Goal: Information Seeking & Learning: Learn about a topic

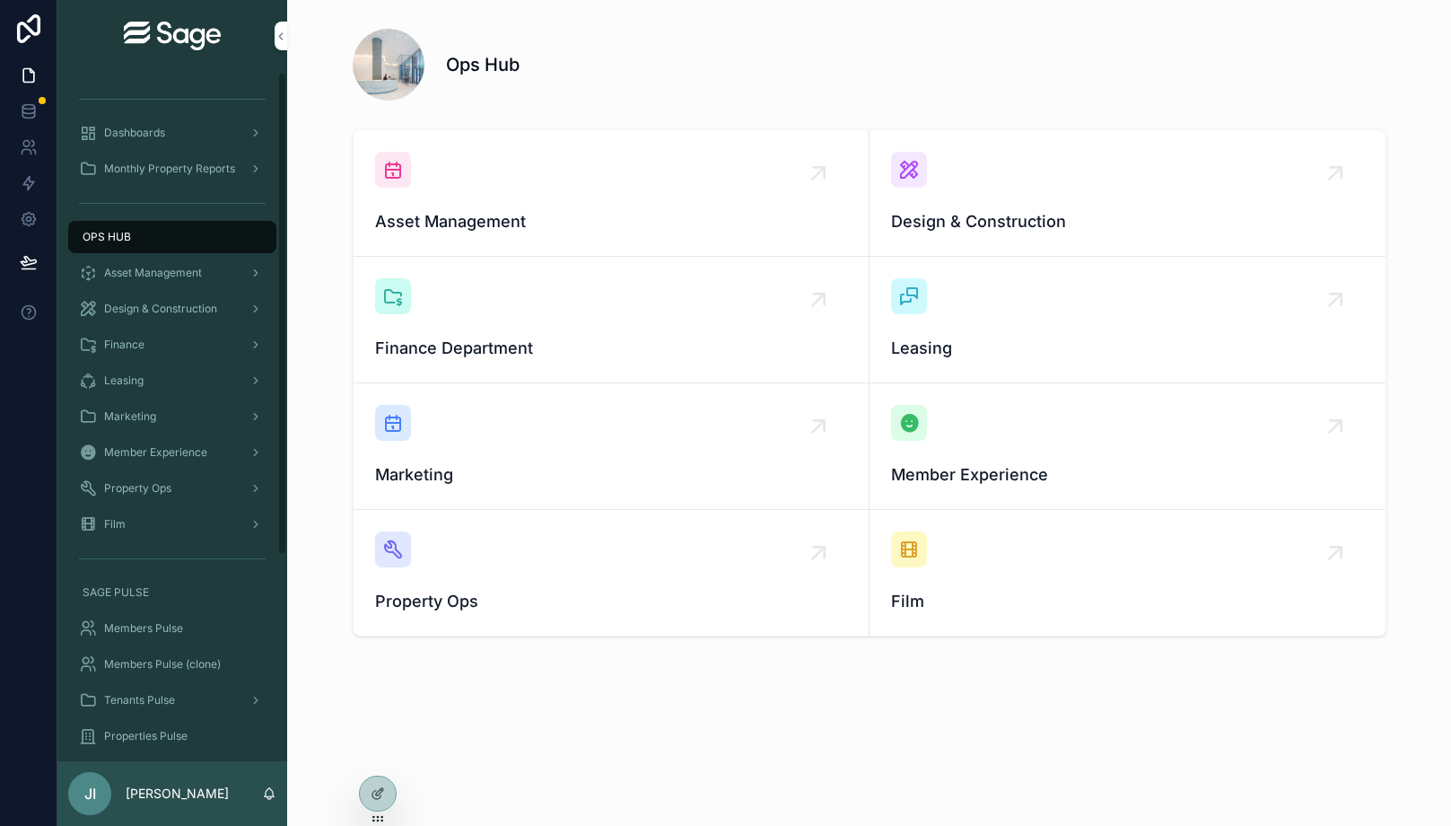
click at [195, 625] on div "Members Pulse" at bounding box center [172, 628] width 187 height 29
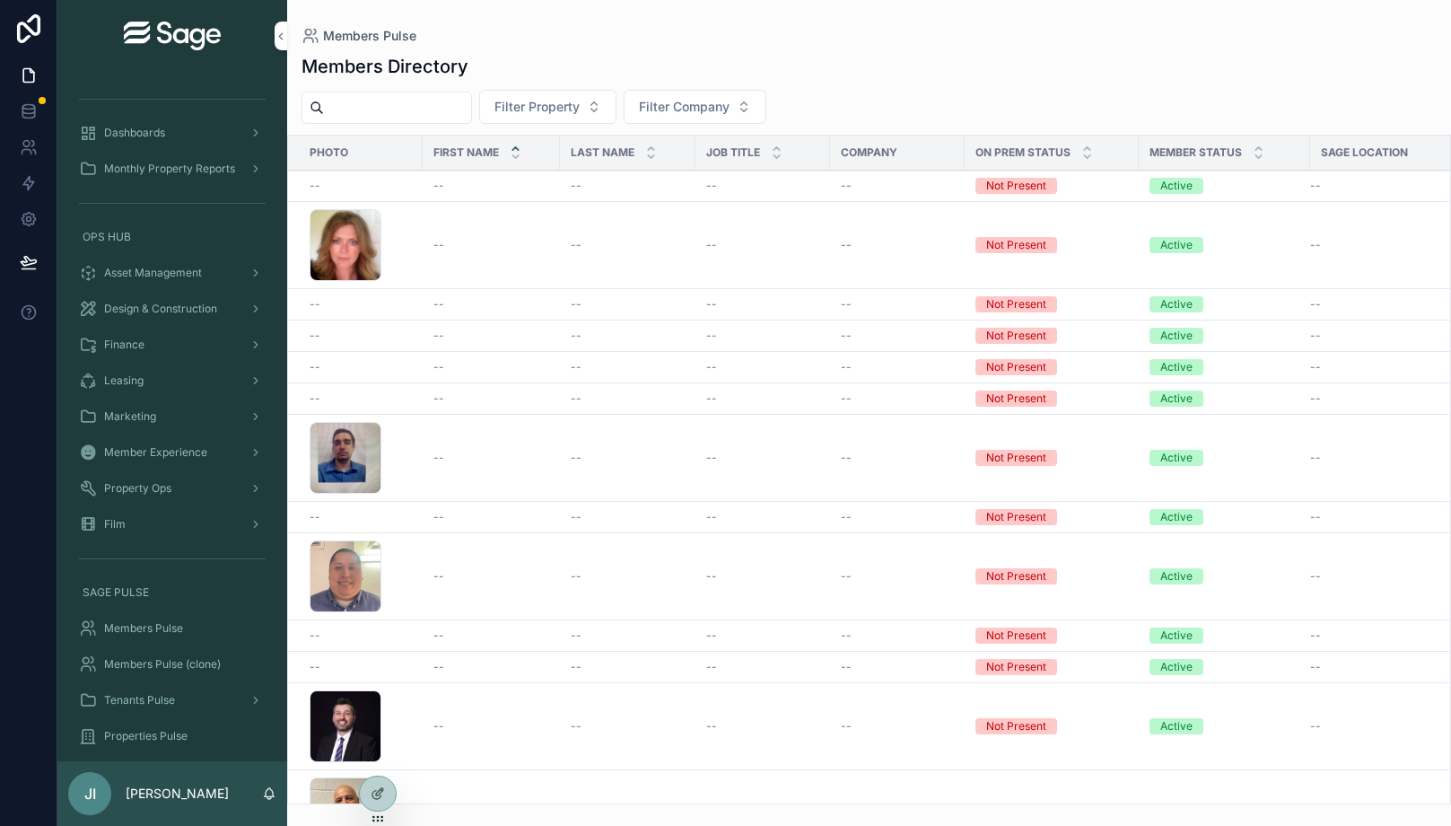
click at [1088, 159] on icon "scrollable content" at bounding box center [1087, 157] width 12 height 12
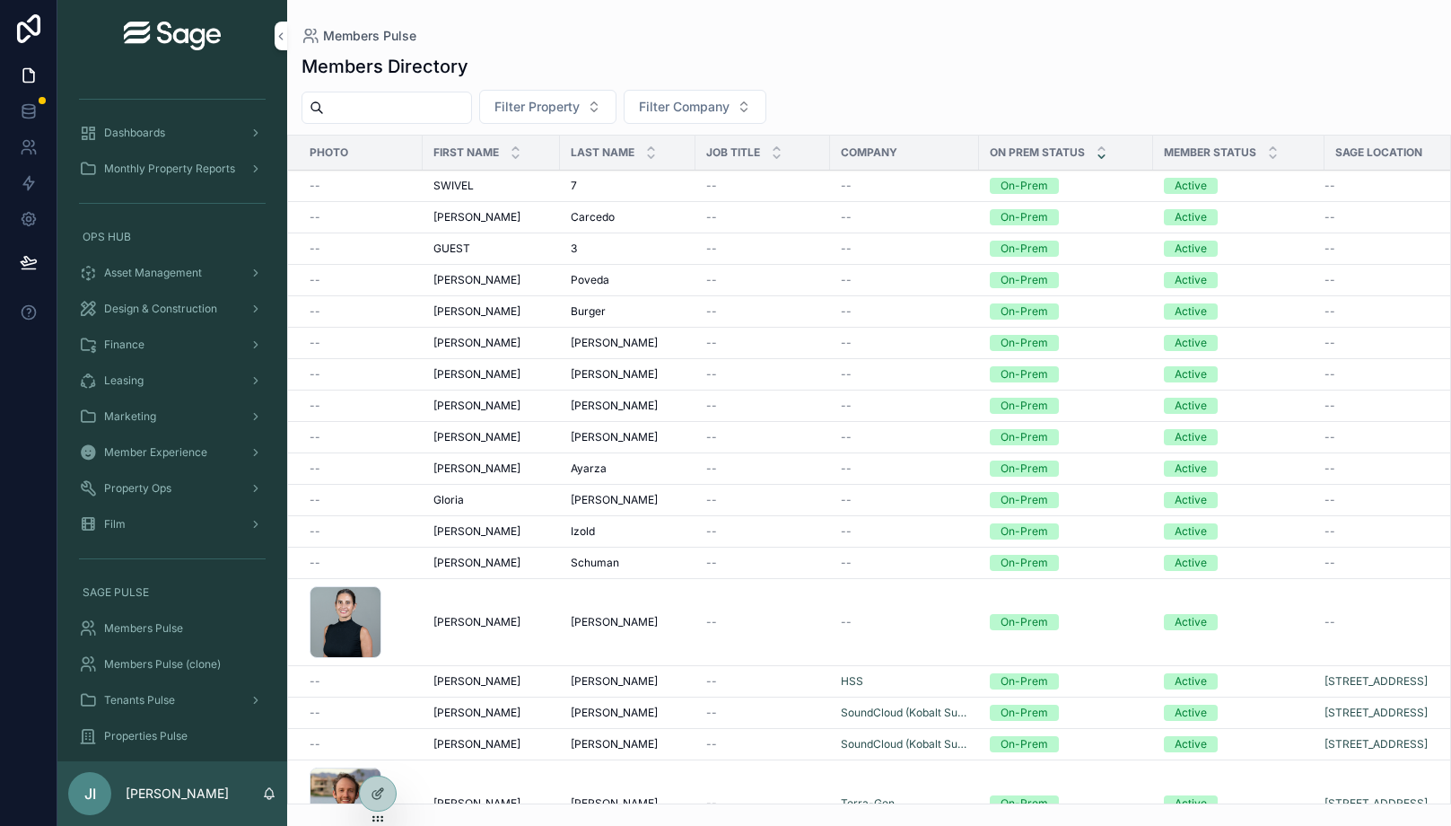
click at [412, 104] on input "scrollable content" at bounding box center [397, 107] width 147 height 25
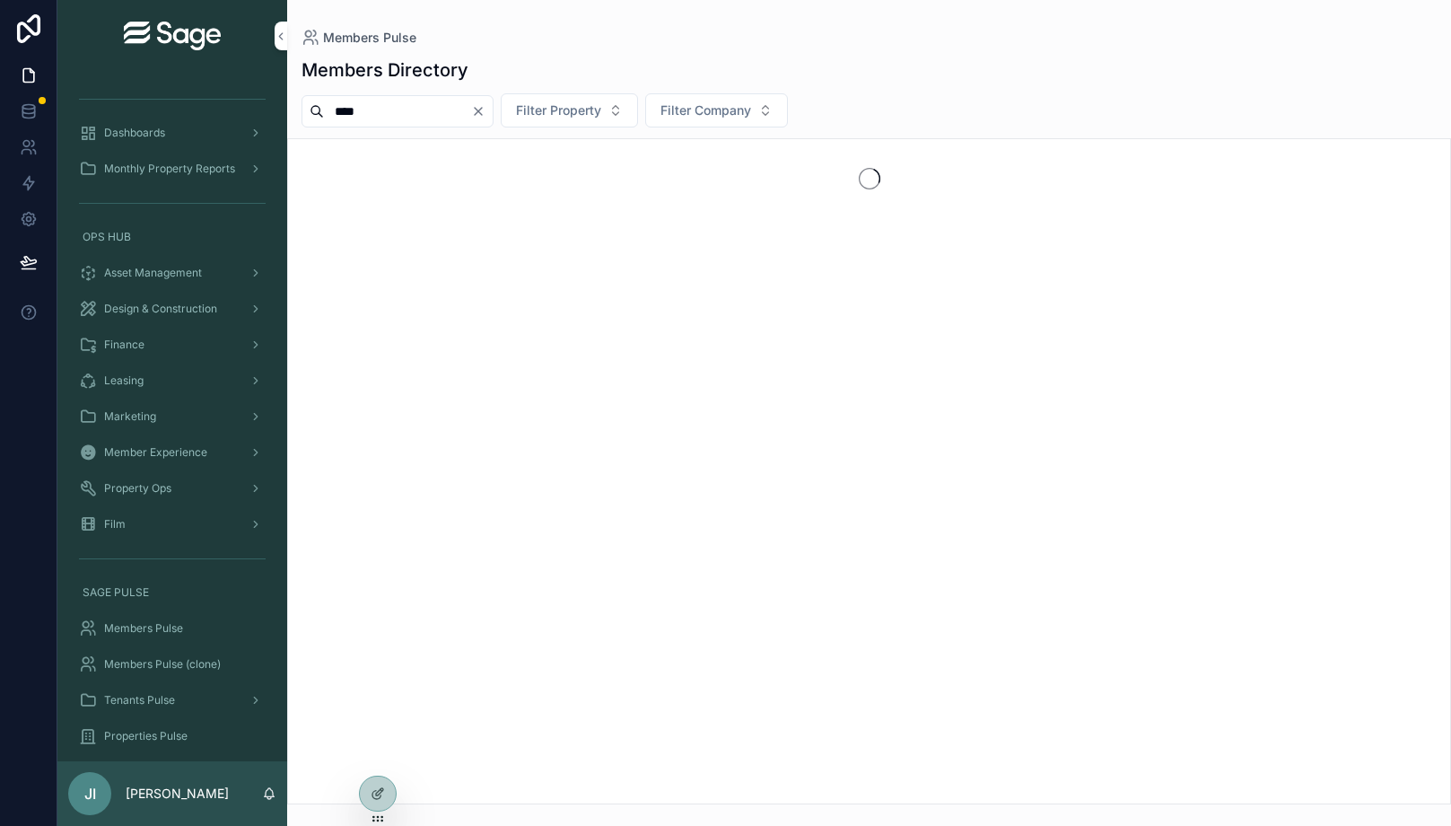
type input "****"
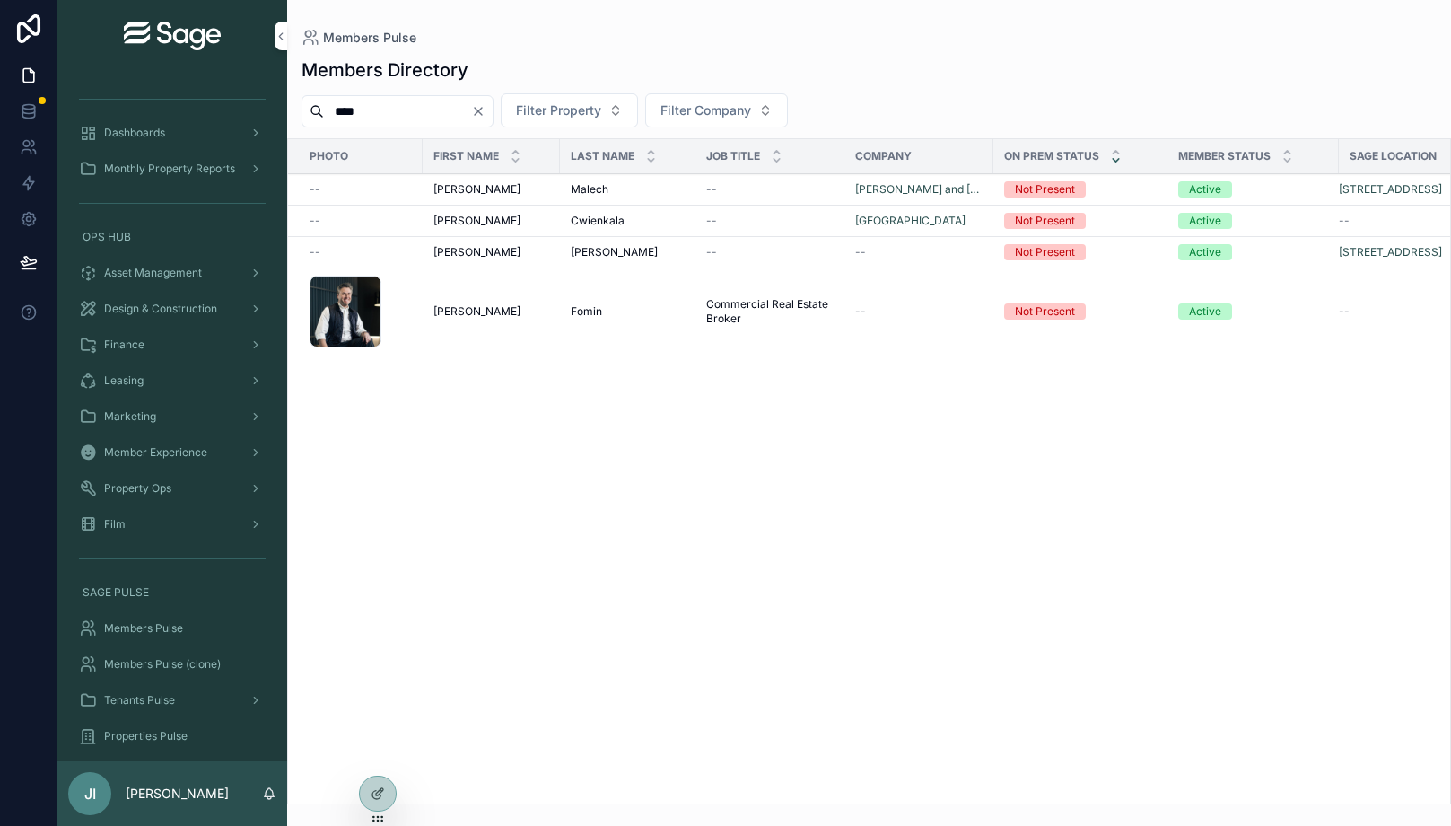
click at [499, 307] on div "[PERSON_NAME] [PERSON_NAME]" at bounding box center [491, 311] width 116 height 14
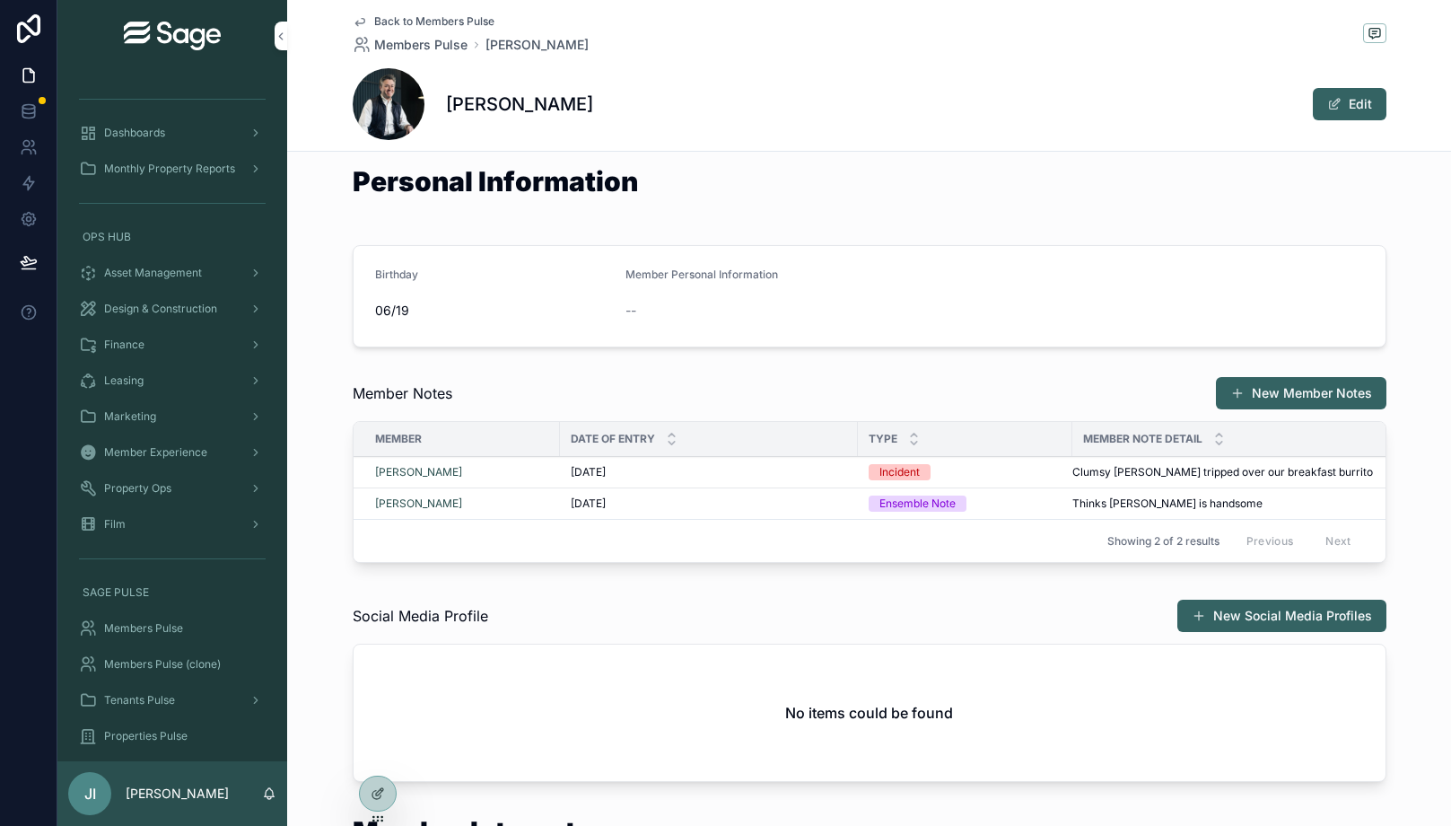
scroll to position [390, 0]
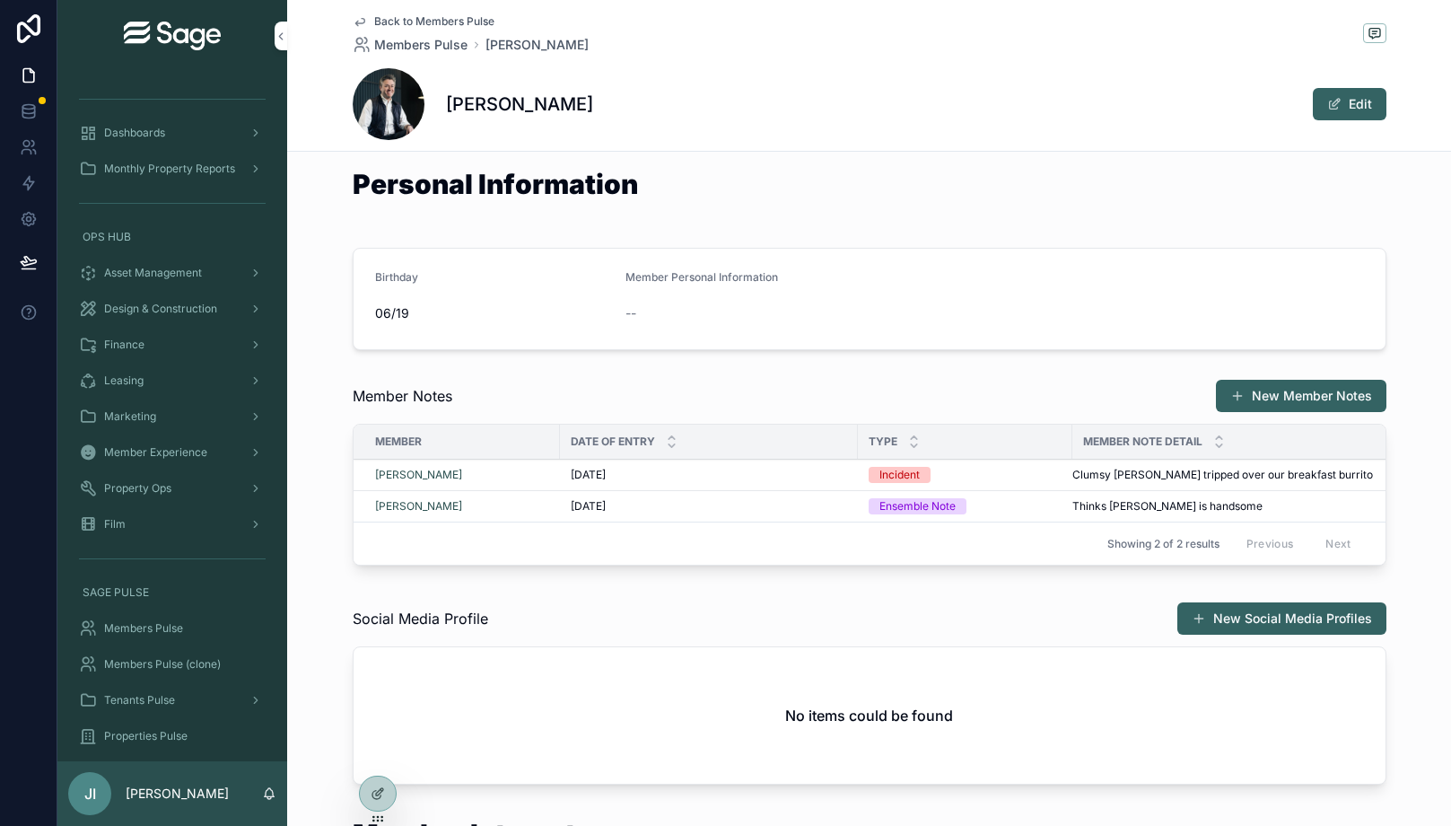
click at [1315, 377] on div "Member Notes New Member Notes Member Date of Entry Type Member Note Detail [PER…" at bounding box center [869, 476] width 1164 height 208
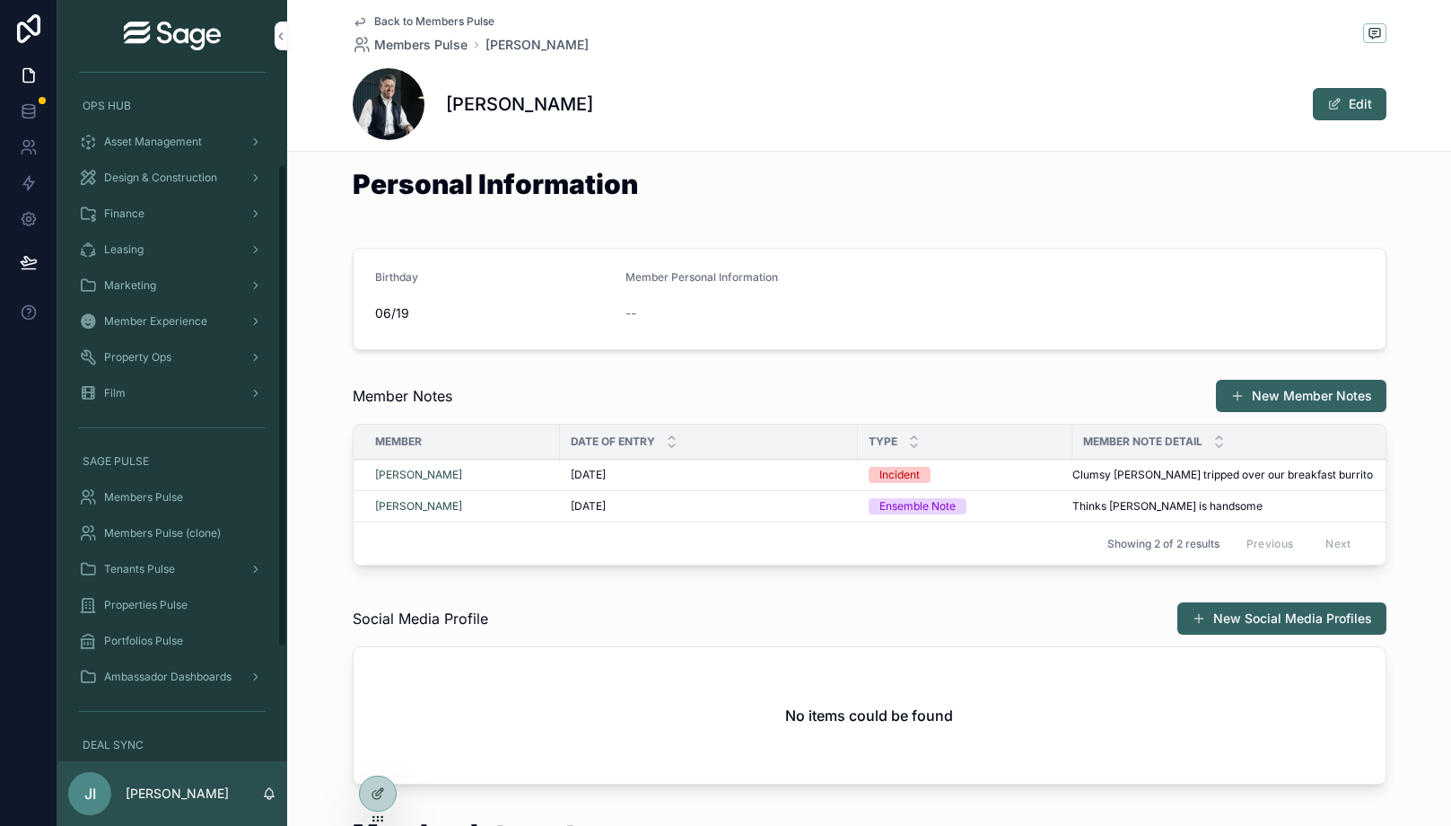
scroll to position [135, 0]
click at [200, 671] on span "Ambassador Dashboards" at bounding box center [167, 673] width 127 height 14
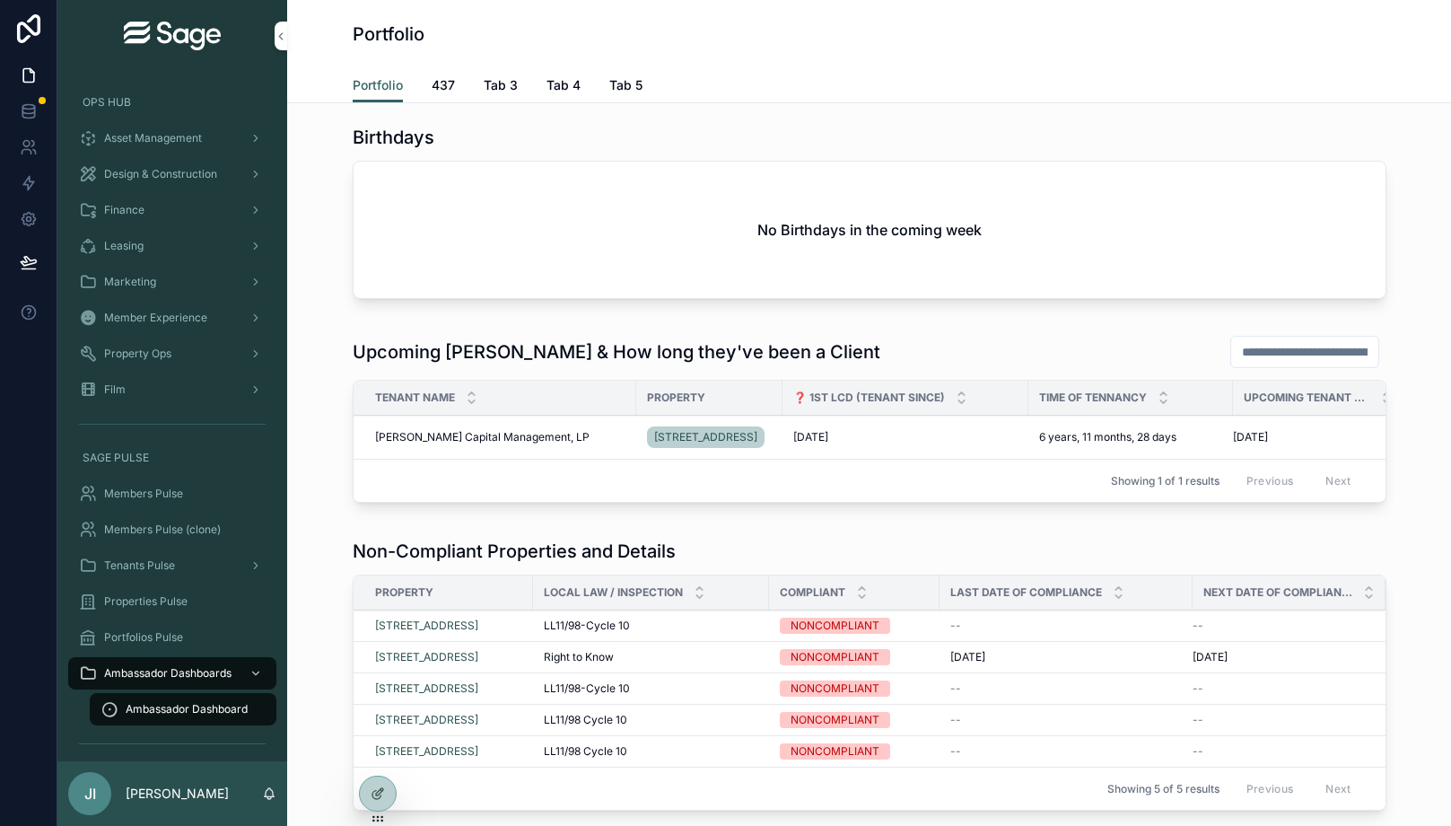
scroll to position [57, 0]
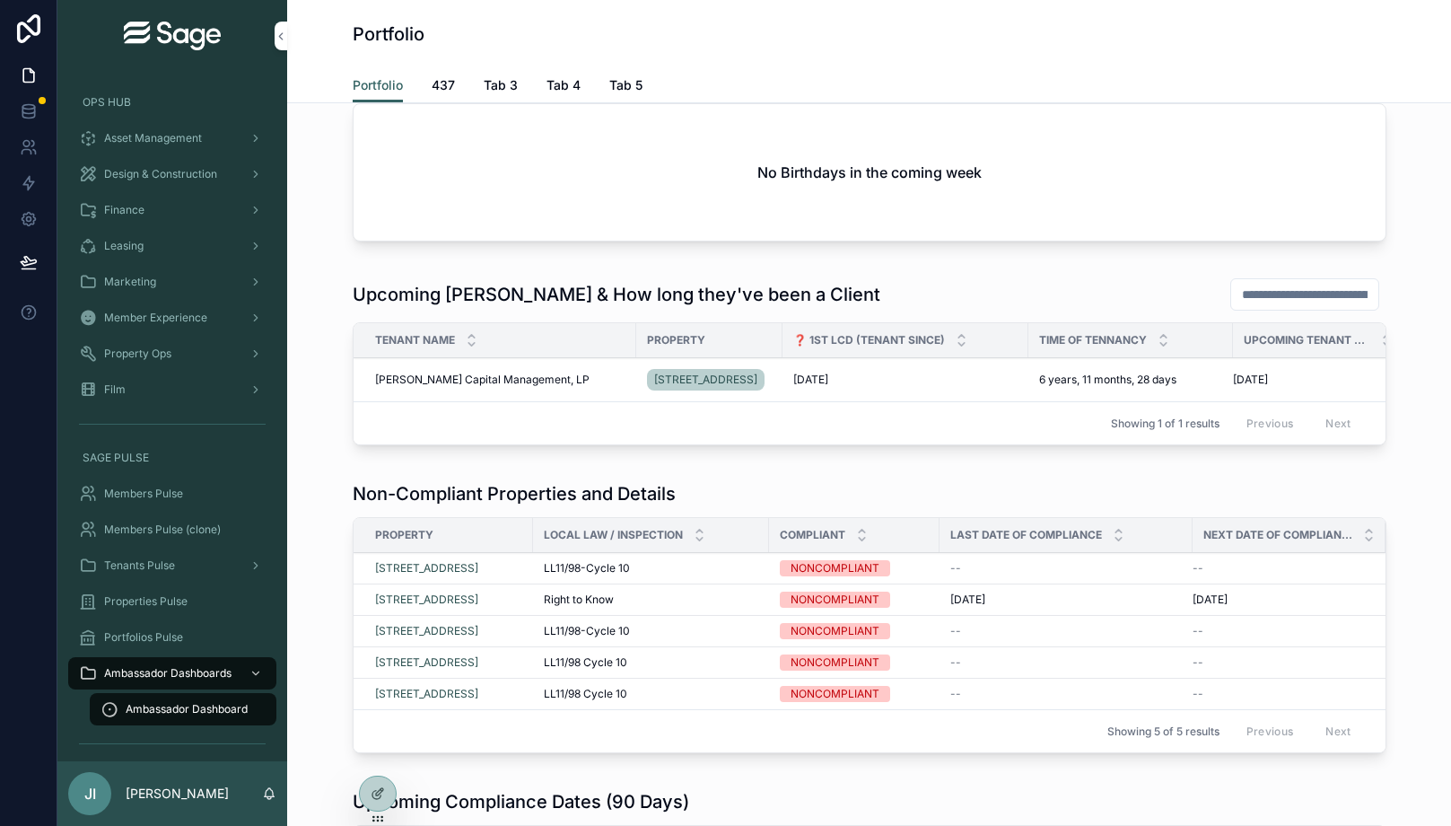
click at [133, 503] on div "Members Pulse" at bounding box center [172, 493] width 187 height 29
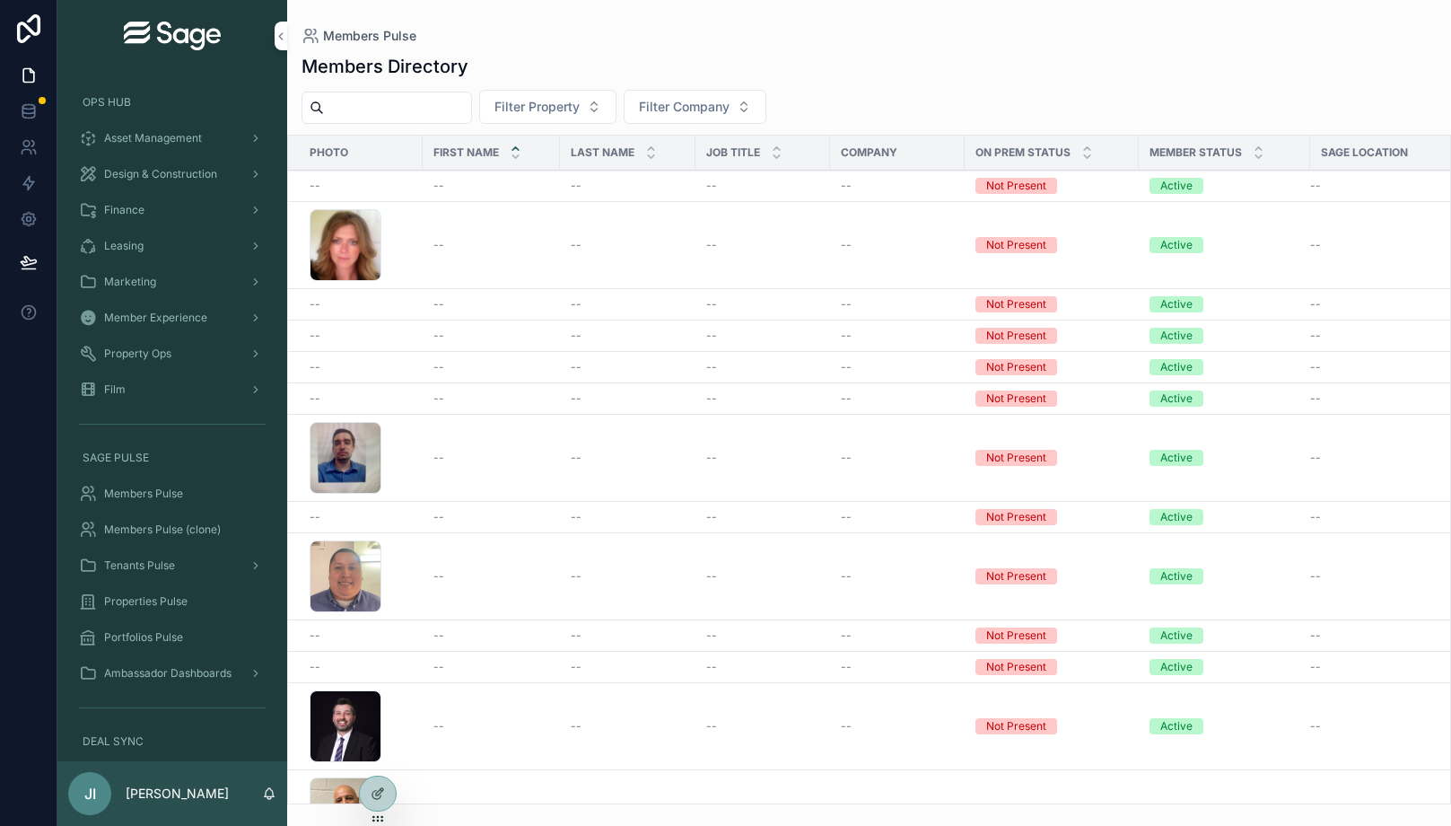
click at [458, 230] on td "--" at bounding box center [491, 245] width 137 height 87
click at [475, 232] on td "--" at bounding box center [491, 245] width 137 height 87
click at [475, 245] on div "--" at bounding box center [491, 245] width 116 height 14
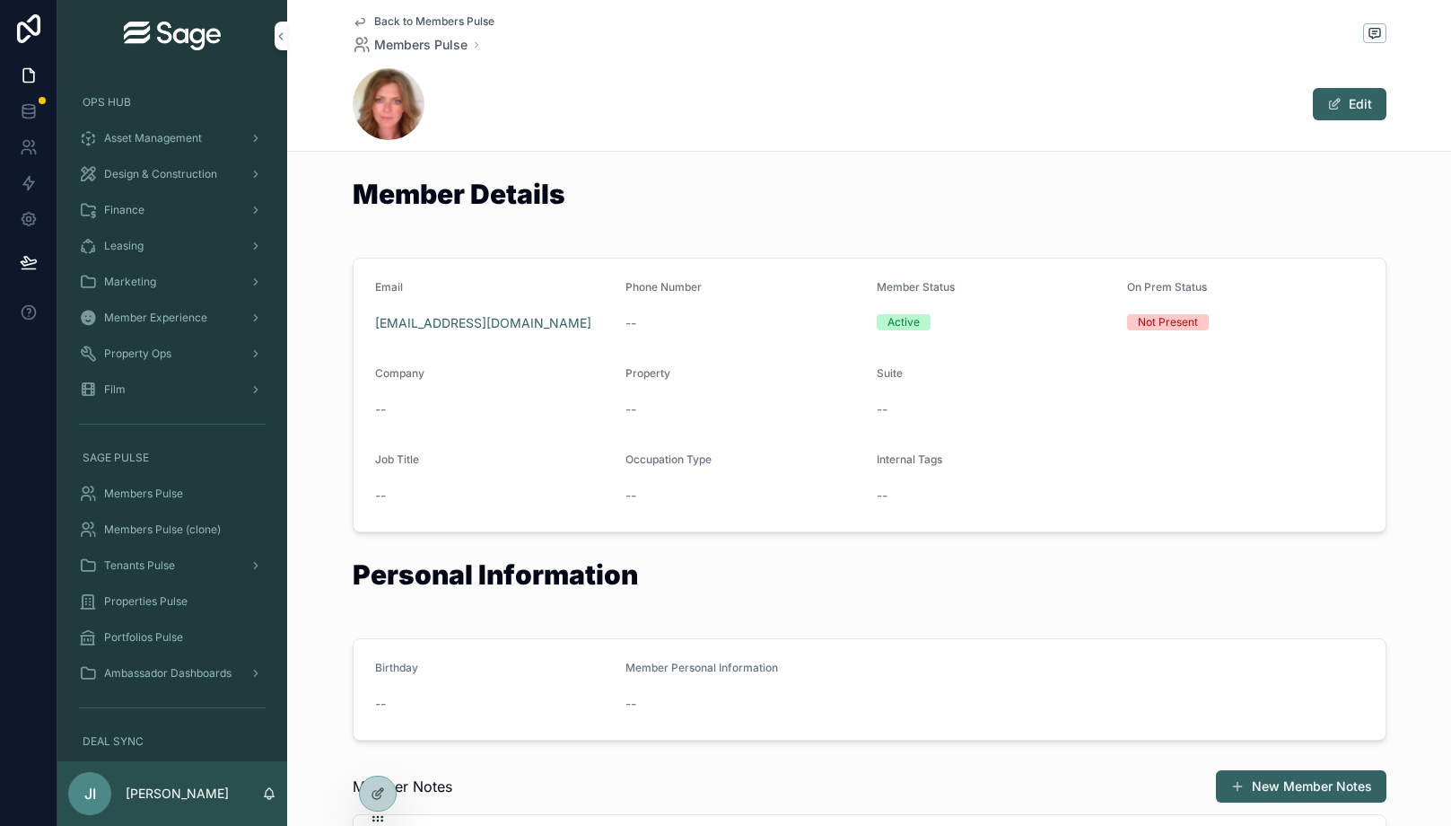
click at [110, 555] on div "Tenants Pulse" at bounding box center [172, 565] width 187 height 29
